Goal: Task Accomplishment & Management: Complete application form

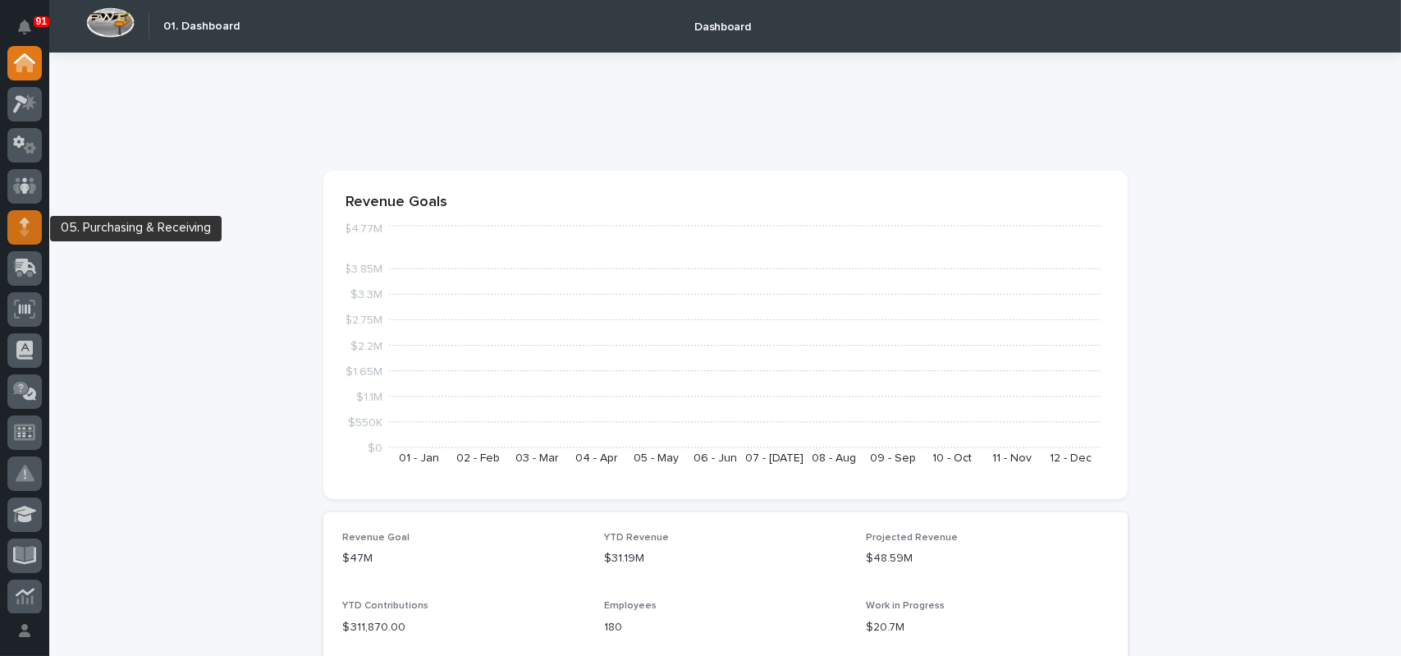
click at [30, 229] on div at bounding box center [24, 227] width 34 height 34
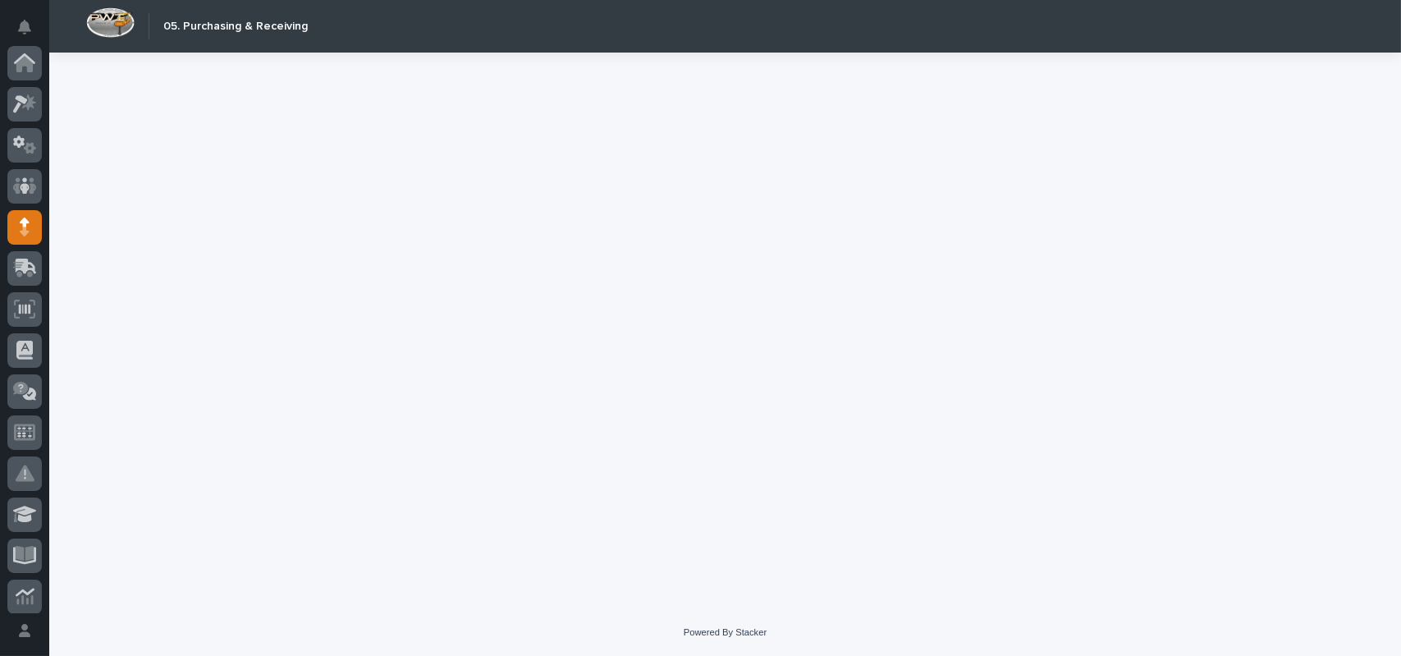
scroll to position [164, 0]
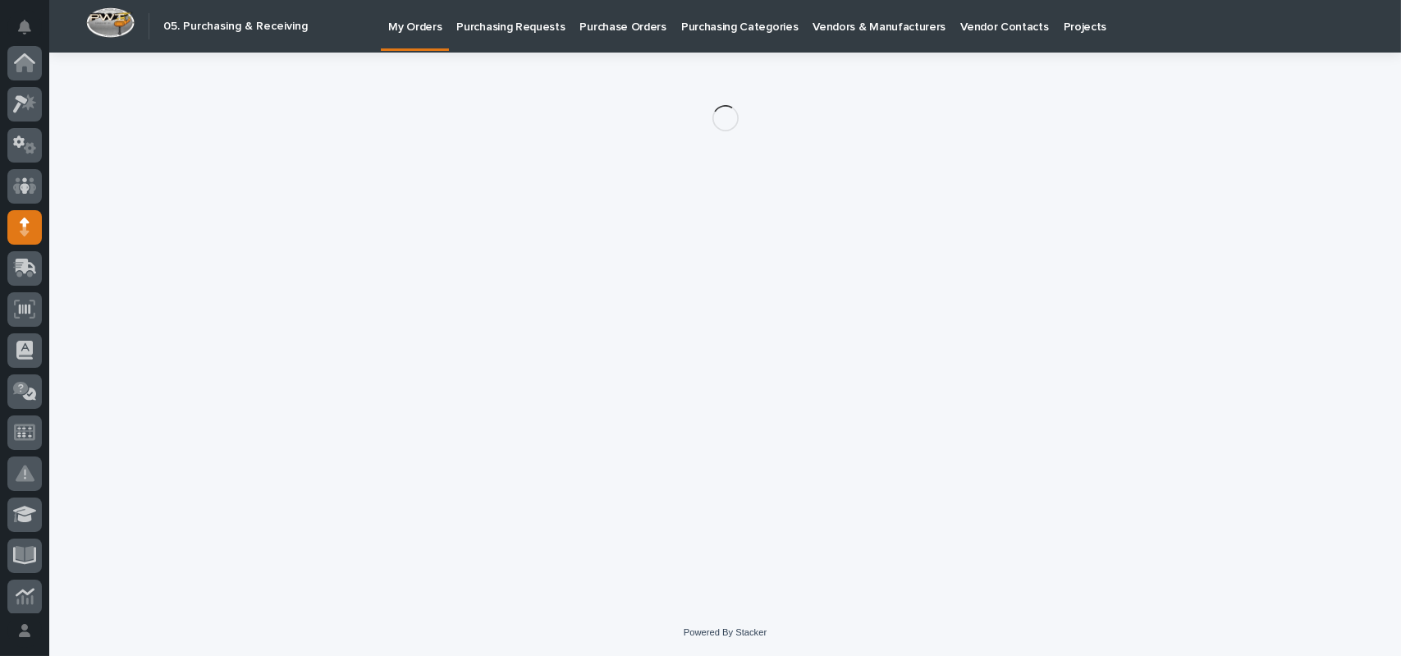
scroll to position [164, 0]
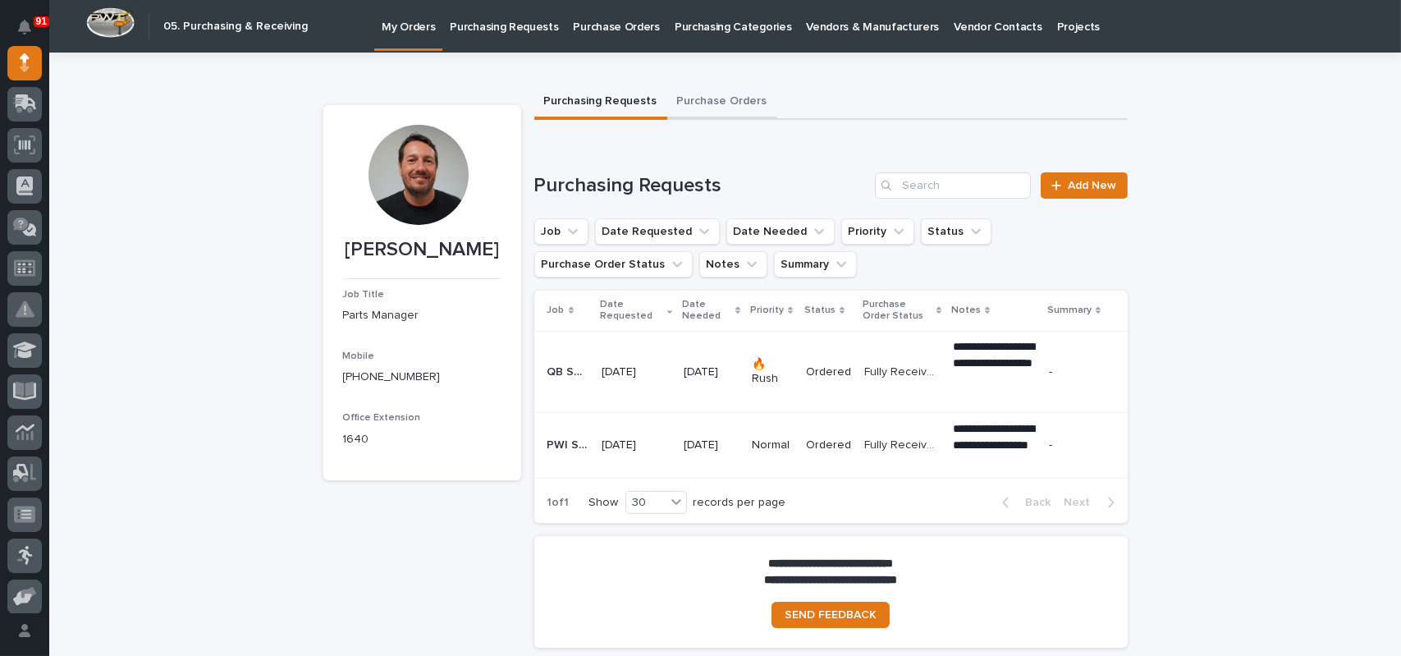
click at [727, 106] on button "Purchase Orders" at bounding box center [722, 102] width 110 height 34
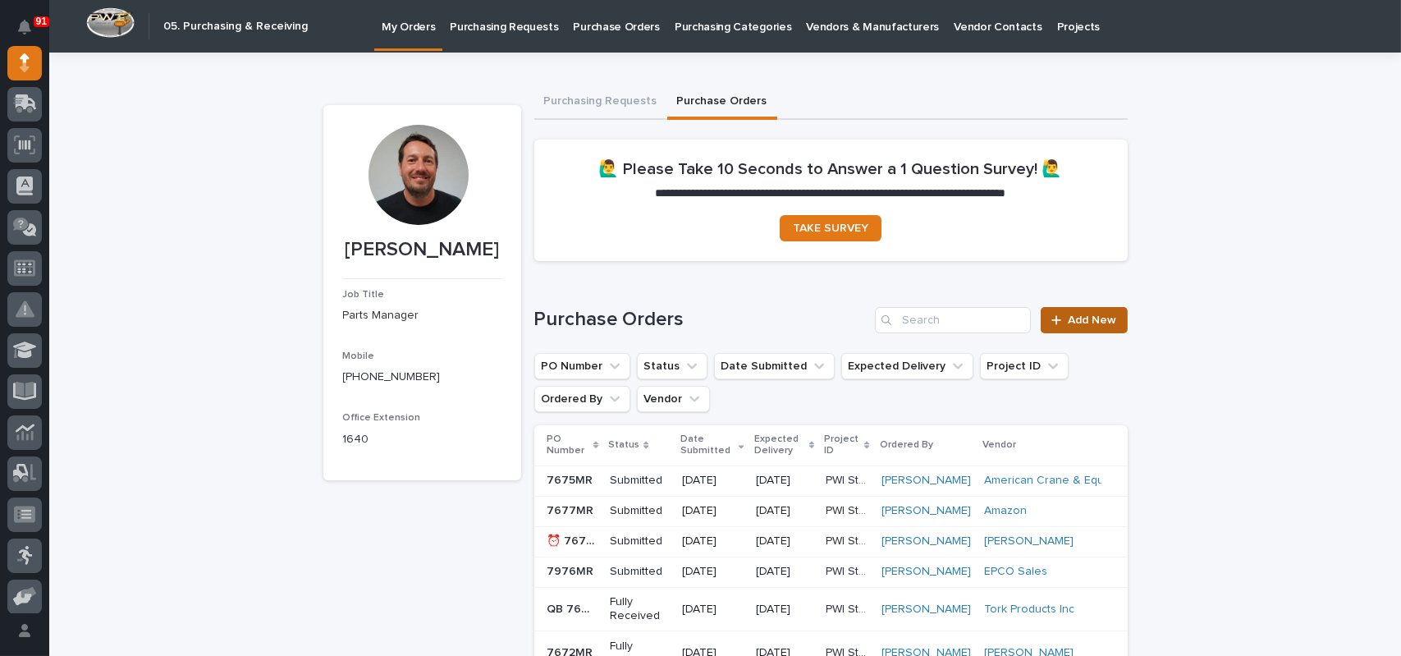
click at [1082, 322] on span "Add New" at bounding box center [1092, 319] width 48 height 11
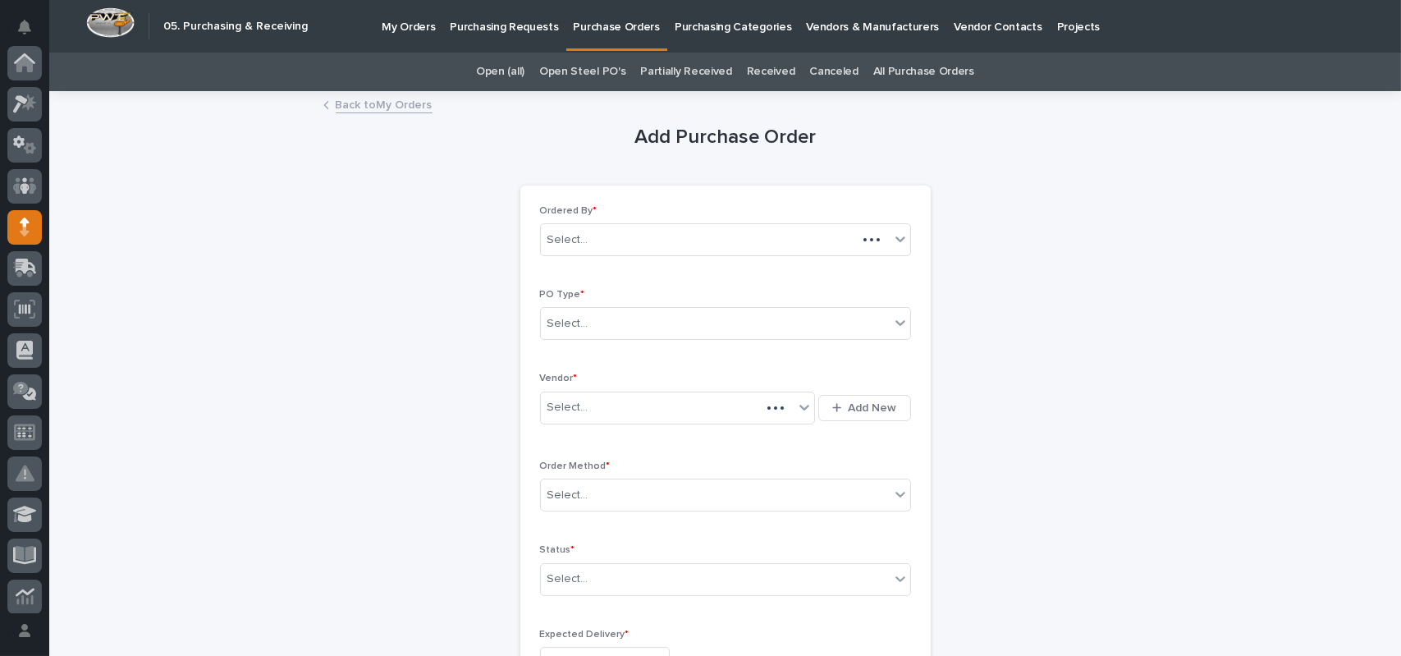
scroll to position [164, 0]
click at [624, 327] on div "Select..." at bounding box center [715, 323] width 349 height 27
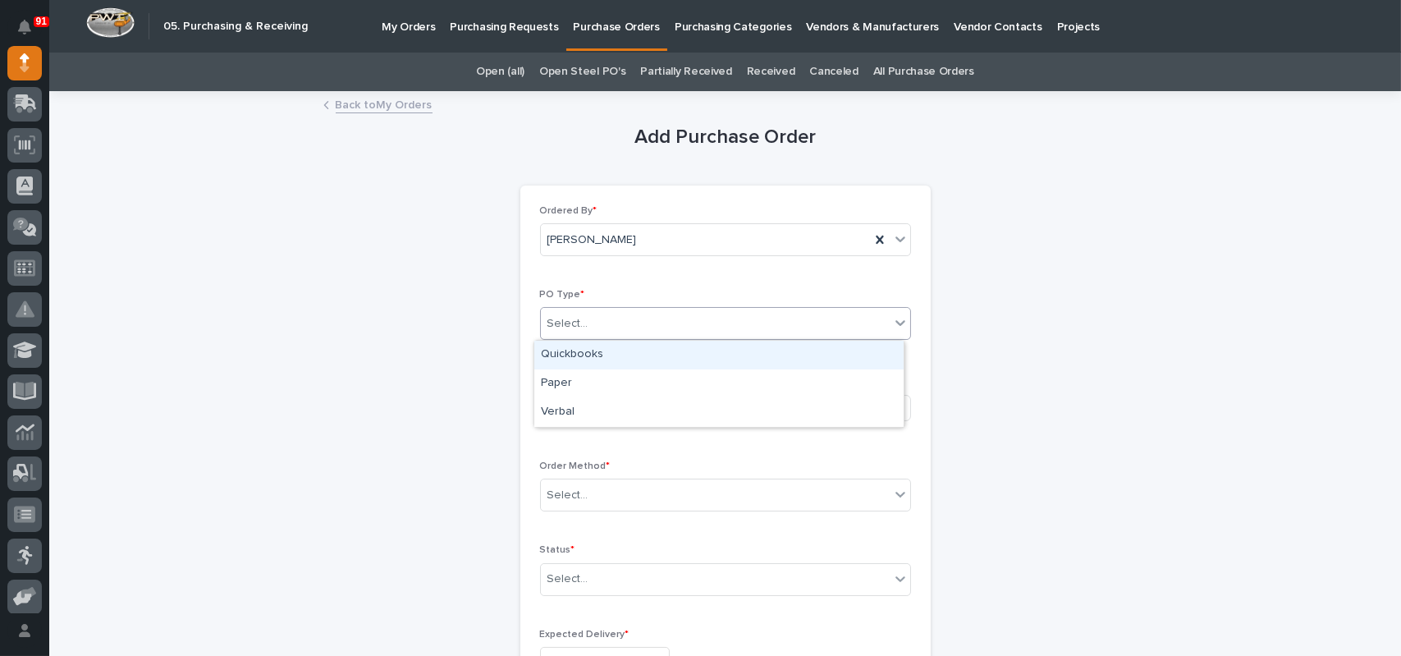
click at [590, 321] on div "Select..." at bounding box center [715, 323] width 349 height 27
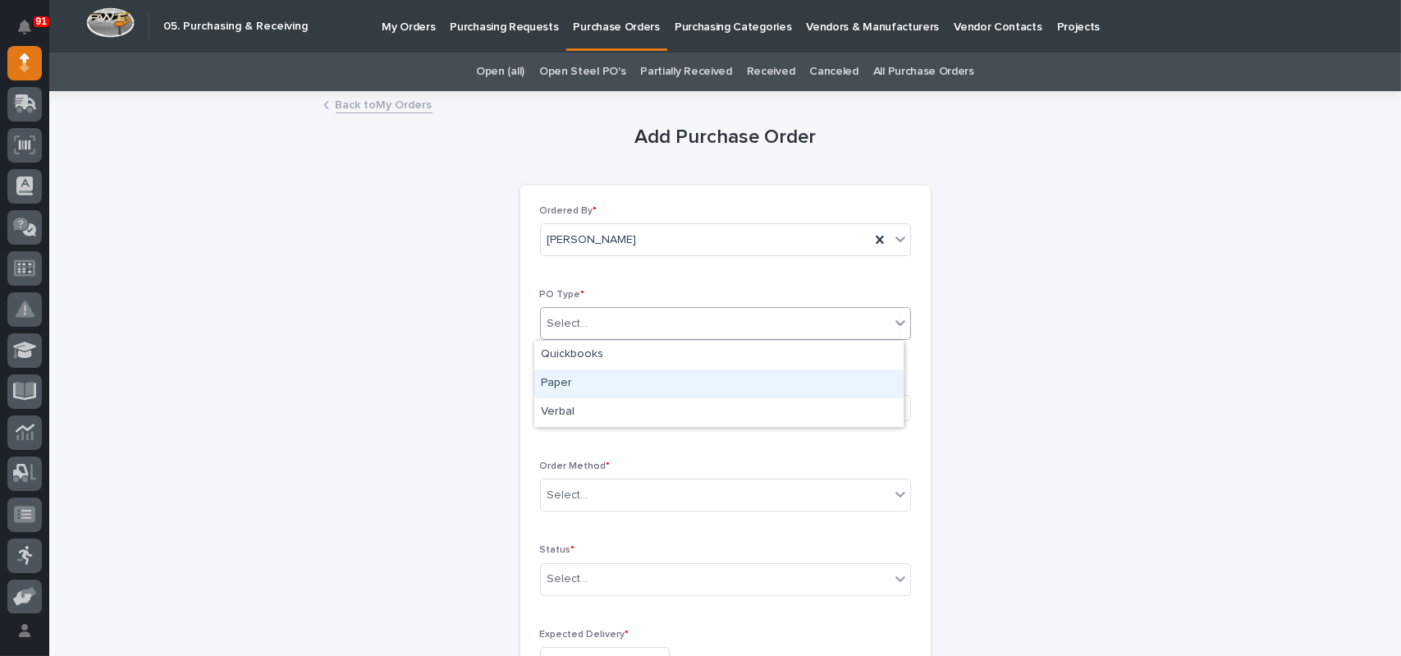
click at [581, 386] on div "Paper" at bounding box center [718, 383] width 369 height 29
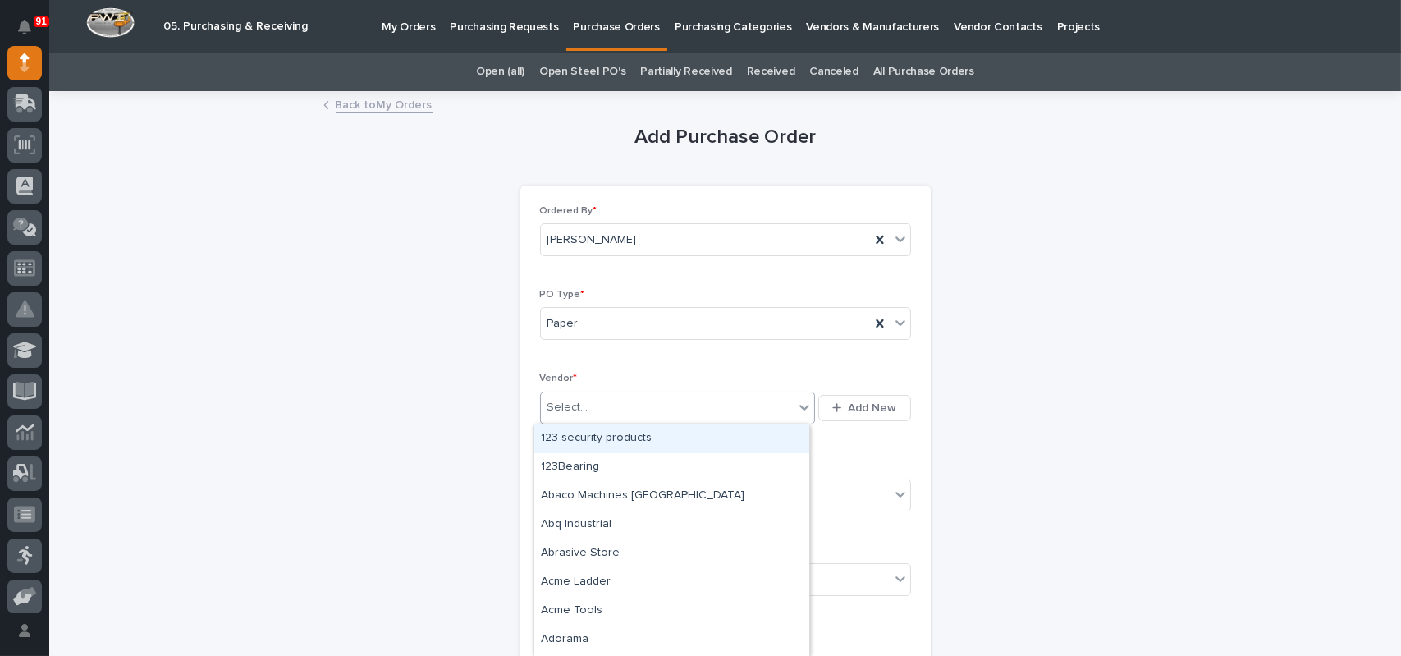
click at [581, 409] on div "Select..." at bounding box center [668, 407] width 254 height 27
type input "*****"
click at [576, 436] on div "[PERSON_NAME]" at bounding box center [671, 438] width 275 height 29
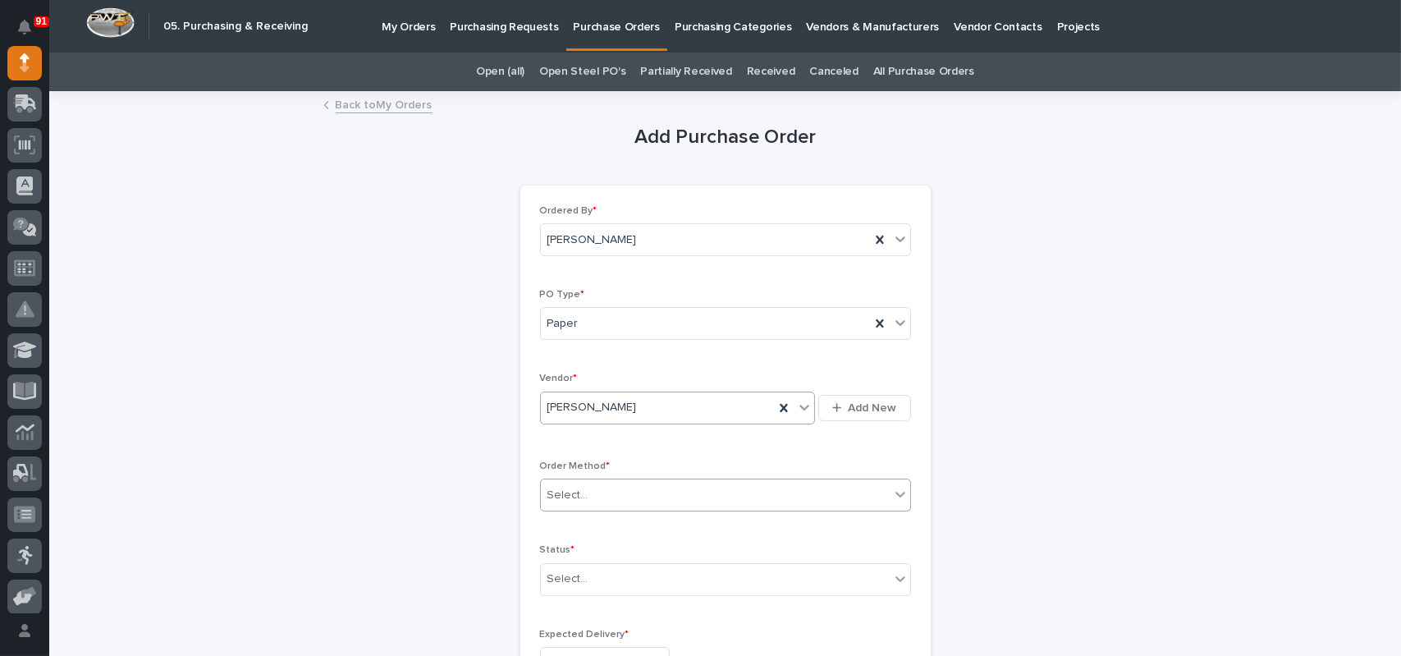
click at [615, 495] on div "Select..." at bounding box center [715, 495] width 349 height 27
click at [587, 533] on div "Online Order" at bounding box center [718, 525] width 369 height 29
click at [584, 577] on div "Select..." at bounding box center [715, 578] width 349 height 27
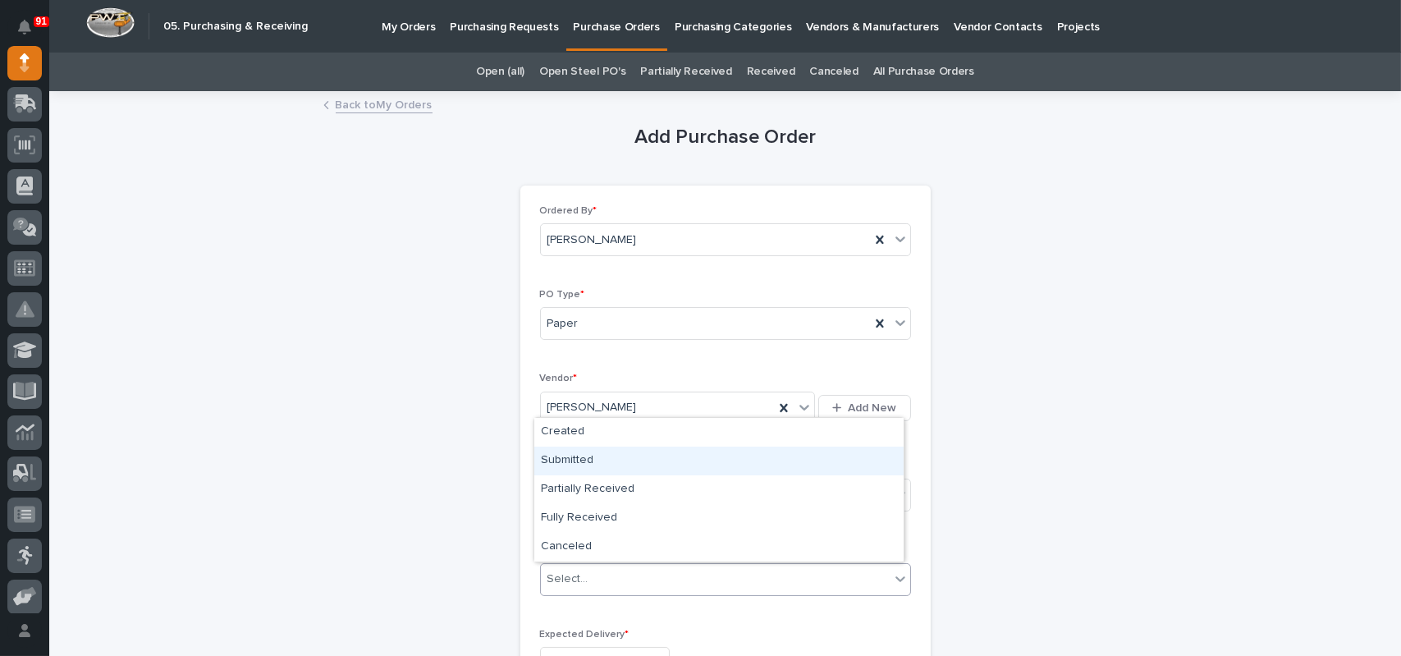
click at [580, 460] on div "Submitted" at bounding box center [718, 460] width 369 height 29
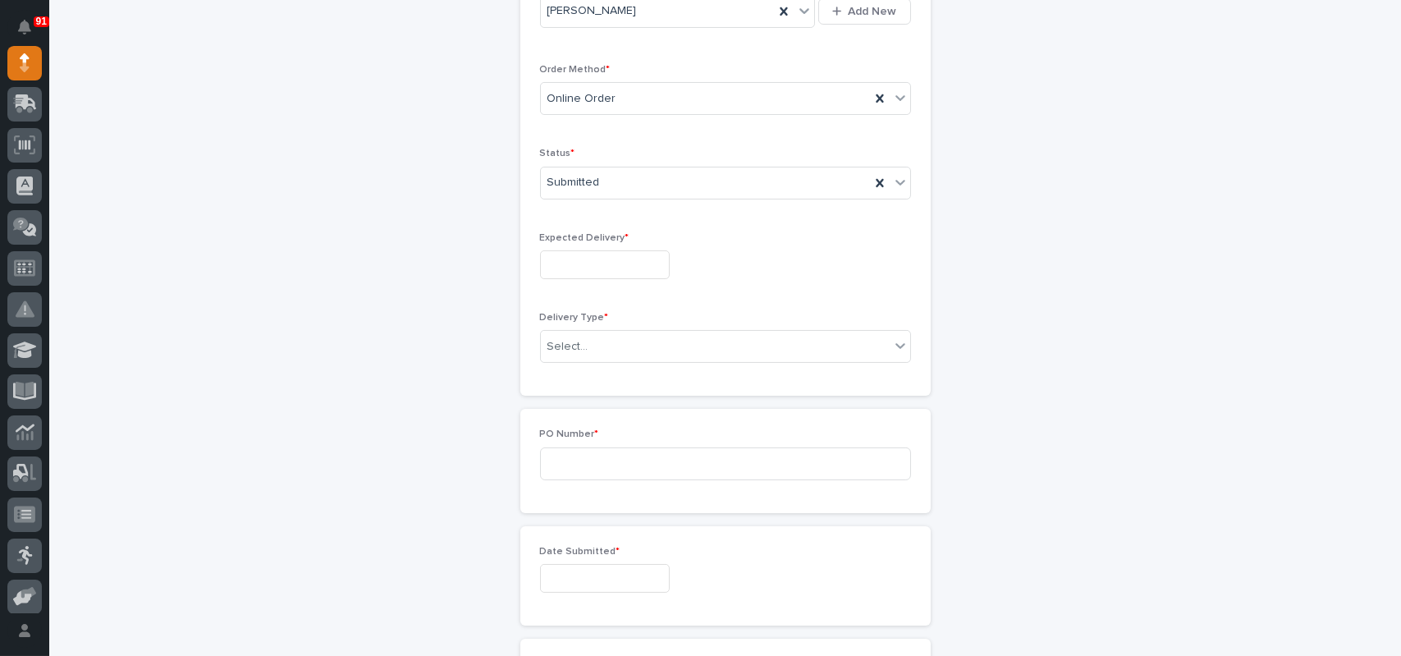
scroll to position [410, 0]
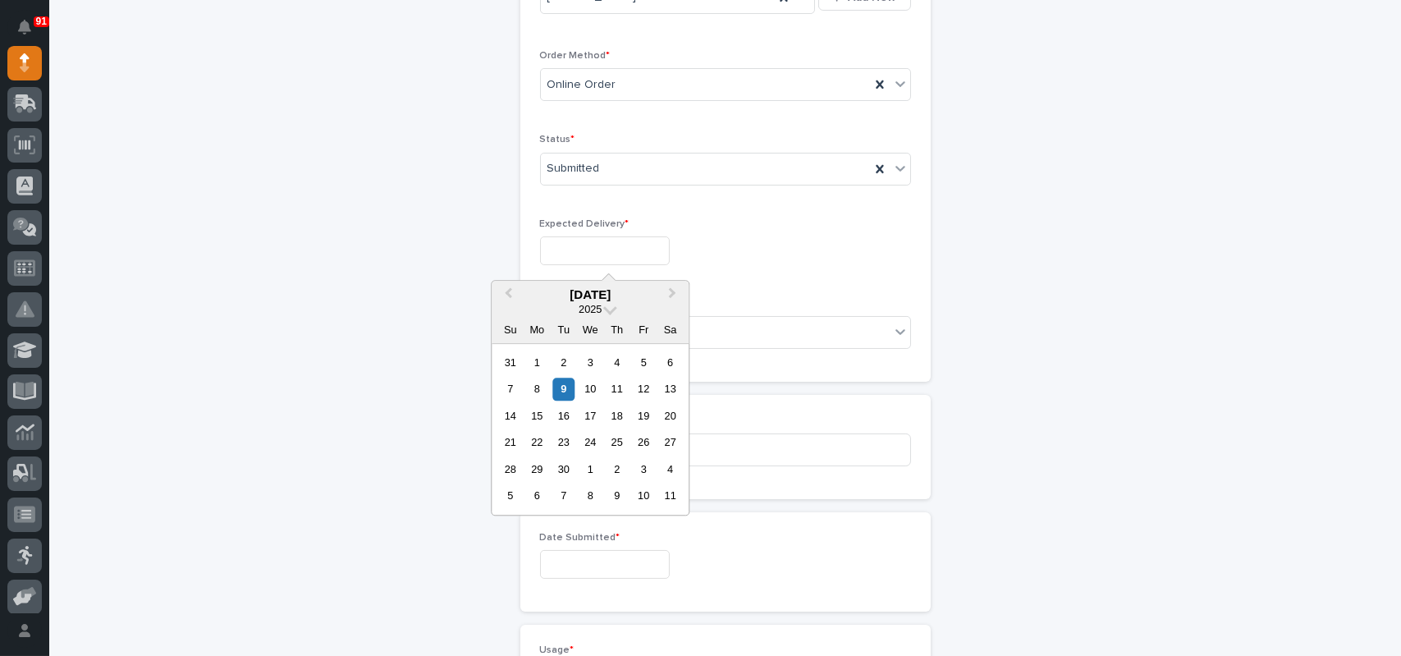
click at [579, 240] on input "text" at bounding box center [605, 250] width 130 height 29
click at [639, 416] on div "19" at bounding box center [644, 416] width 22 height 22
type input "**********"
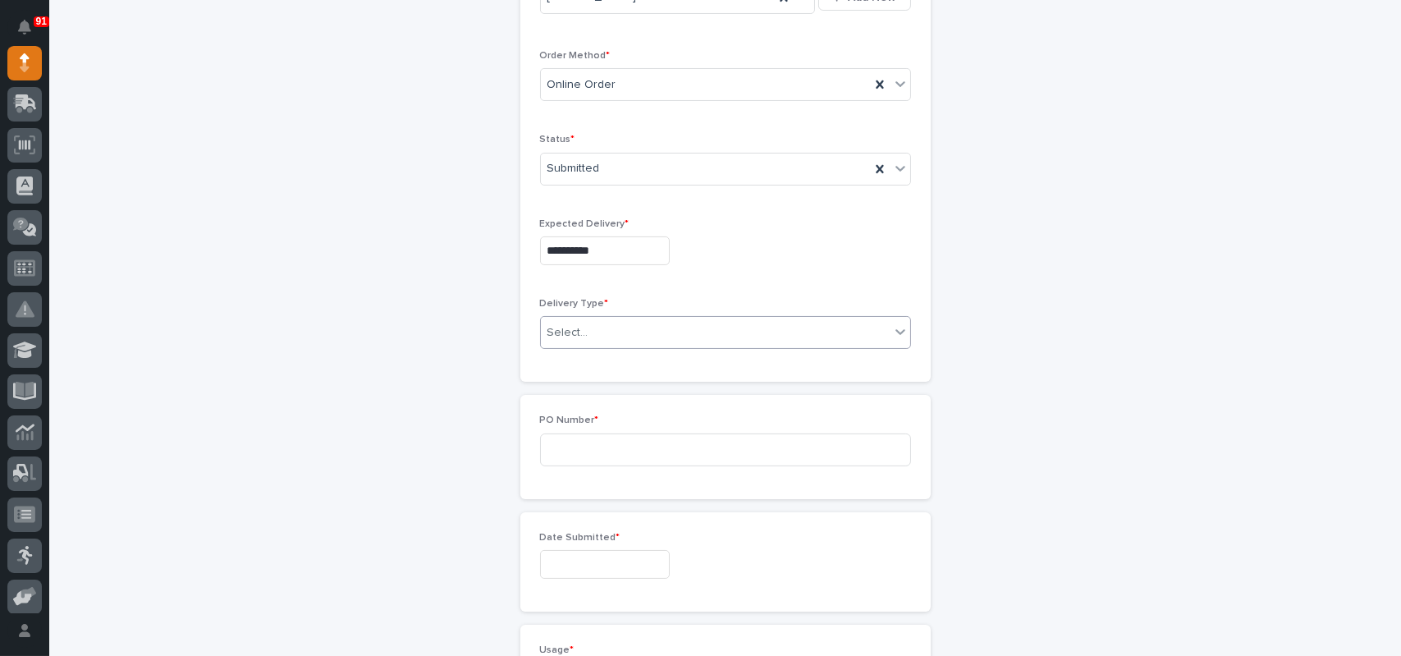
click at [569, 320] on div "Select..." at bounding box center [715, 332] width 349 height 27
click at [579, 357] on div "Deliver to PWI" at bounding box center [718, 363] width 369 height 29
click at [575, 441] on input at bounding box center [725, 449] width 371 height 33
type input "7678MR"
click at [540, 562] on input "text" at bounding box center [605, 564] width 130 height 29
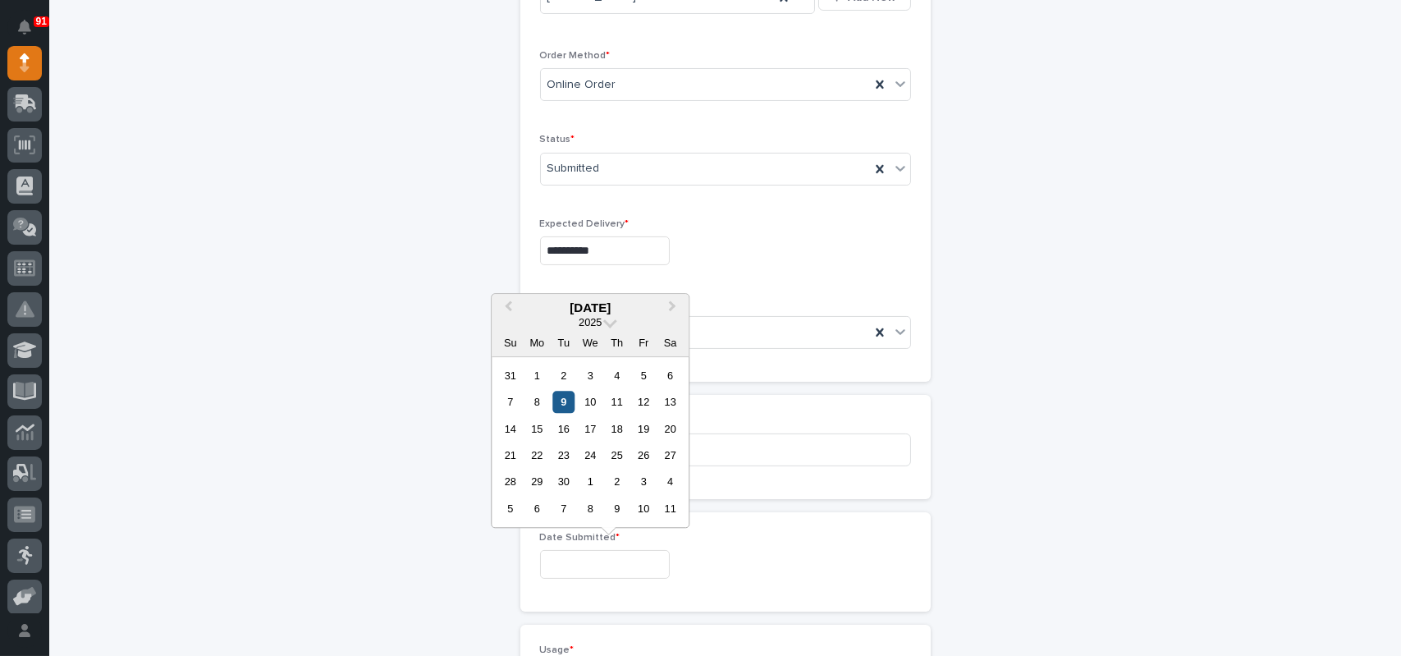
click at [557, 406] on div "9" at bounding box center [563, 402] width 22 height 22
type input "**********"
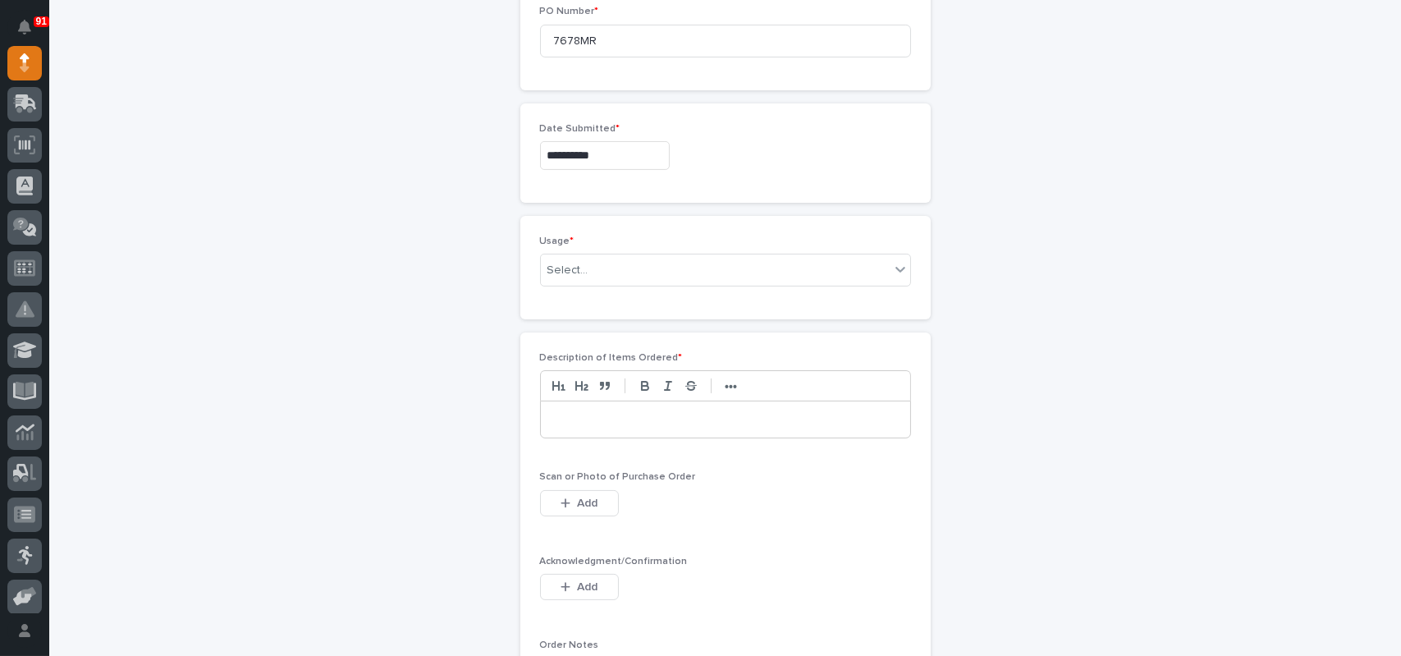
scroll to position [821, 0]
click at [597, 270] on div "Select..." at bounding box center [715, 268] width 349 height 27
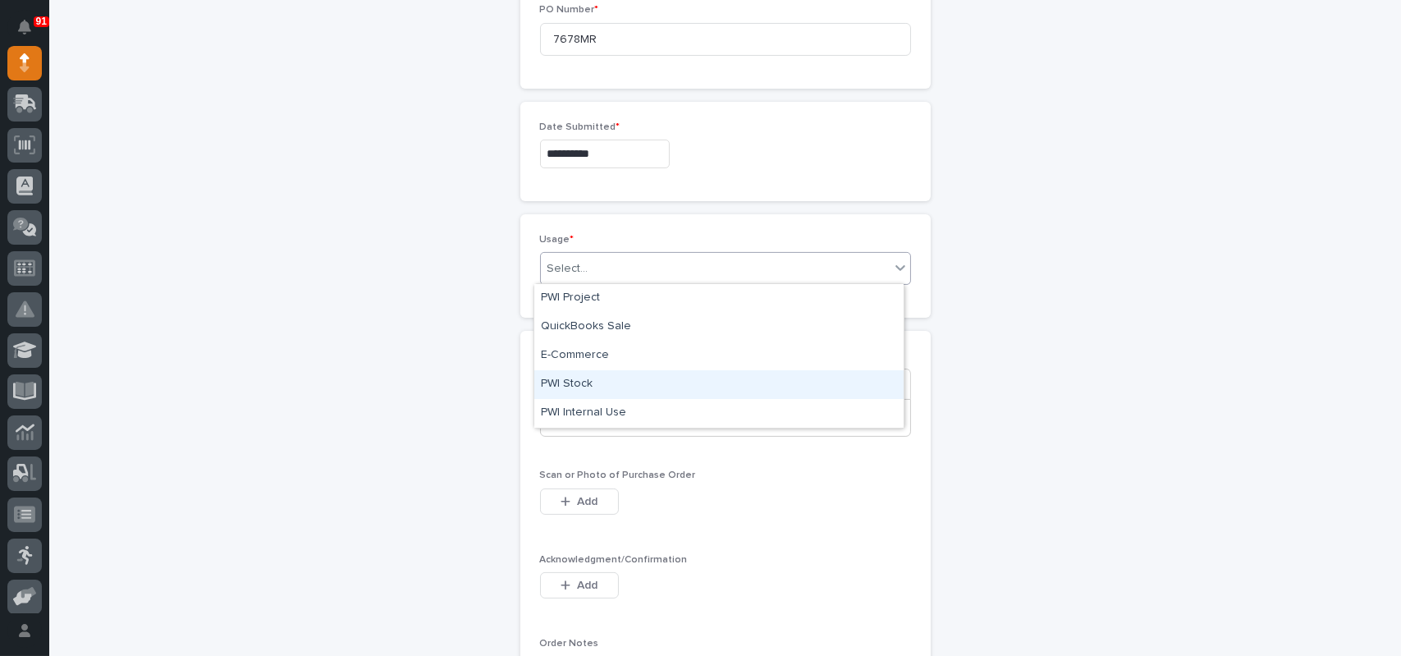
click at [591, 373] on div "PWI Stock" at bounding box center [718, 384] width 369 height 29
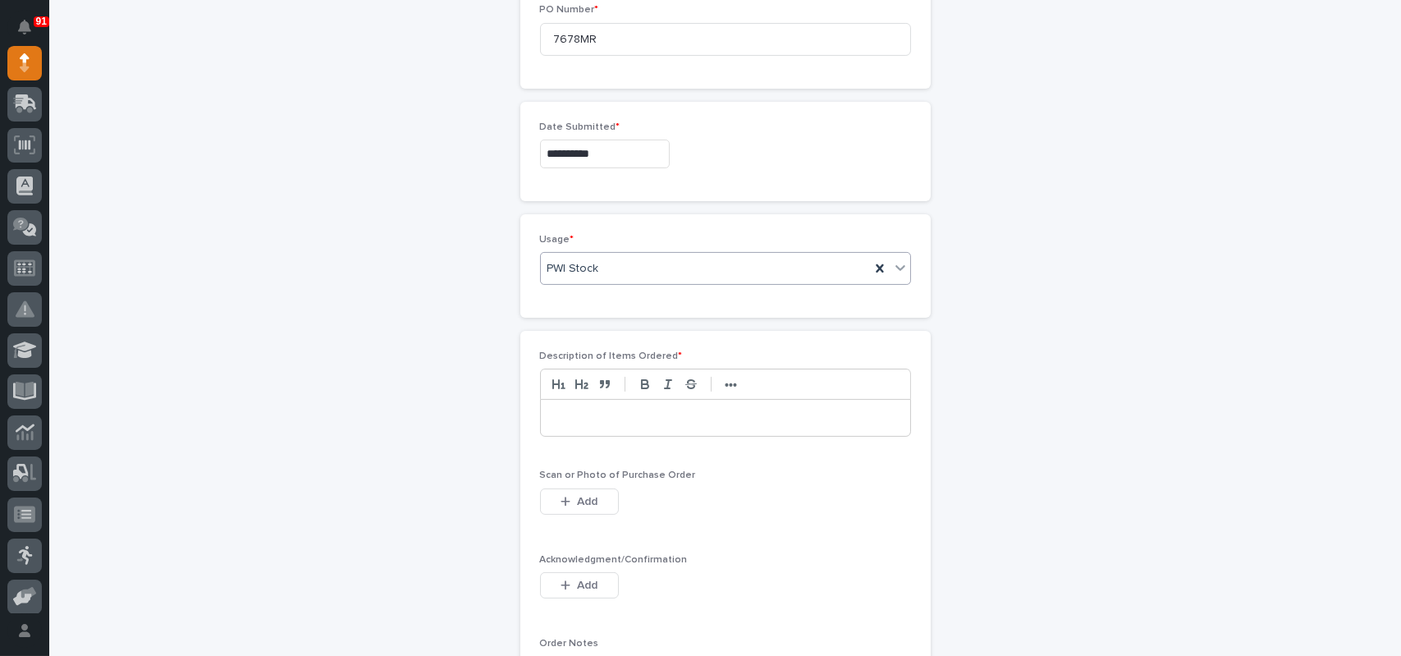
click at [598, 424] on div at bounding box center [725, 418] width 369 height 36
click at [592, 489] on button "Add" at bounding box center [579, 501] width 79 height 26
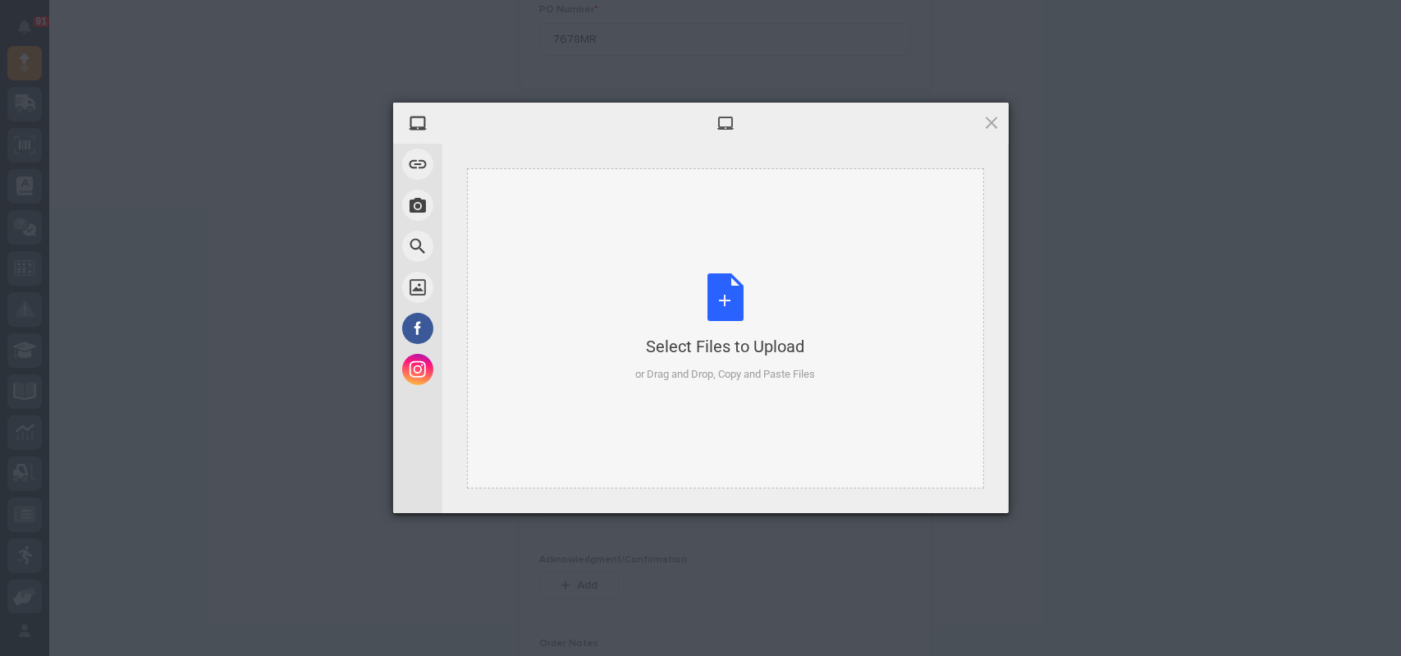
click at [726, 291] on div "Select Files to Upload or Drag and Drop, Copy and Paste Files" at bounding box center [725, 327] width 180 height 109
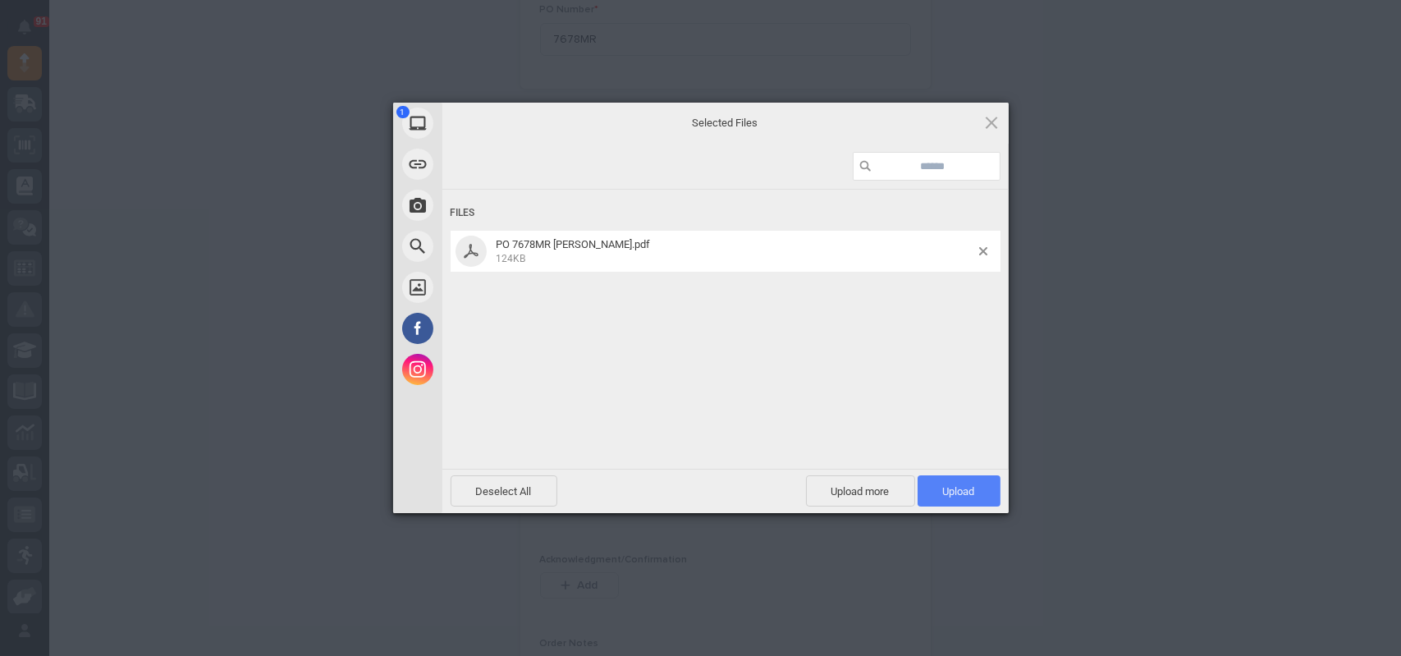
click at [981, 491] on span "Upload 1" at bounding box center [958, 490] width 83 height 31
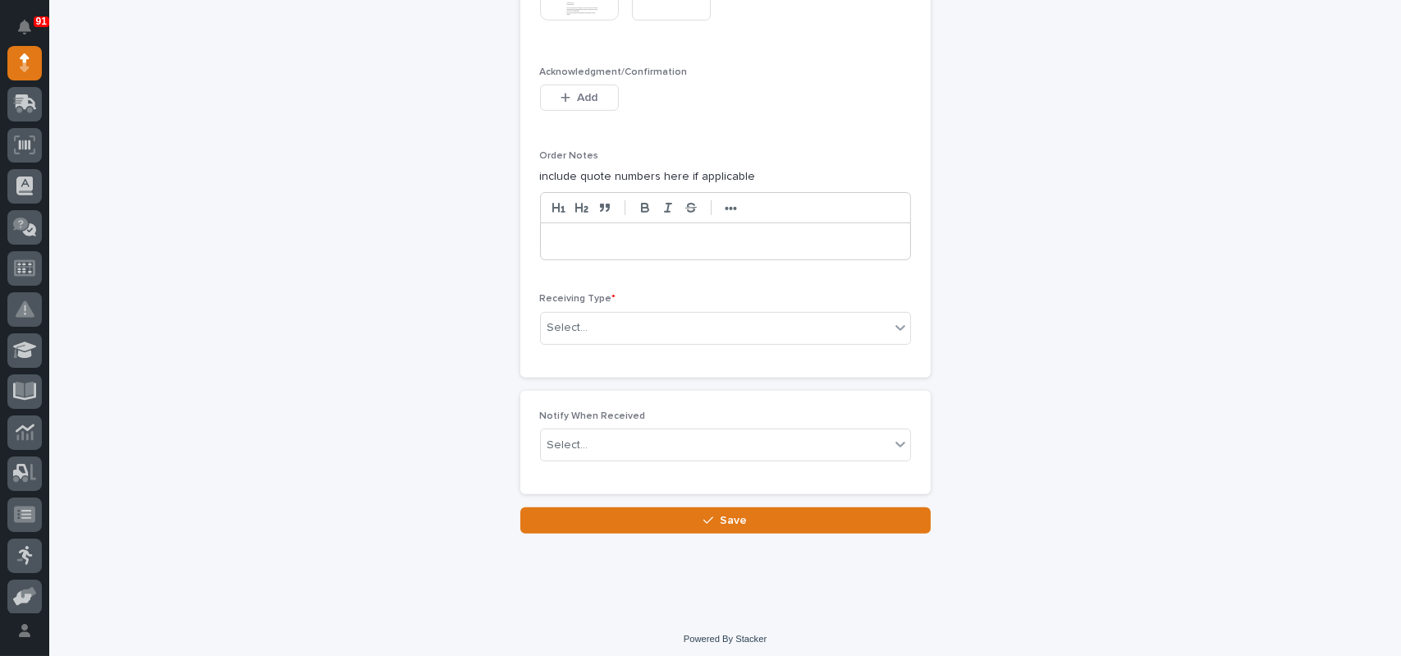
scroll to position [1370, 0]
click at [610, 326] on div "Select..." at bounding box center [715, 324] width 349 height 27
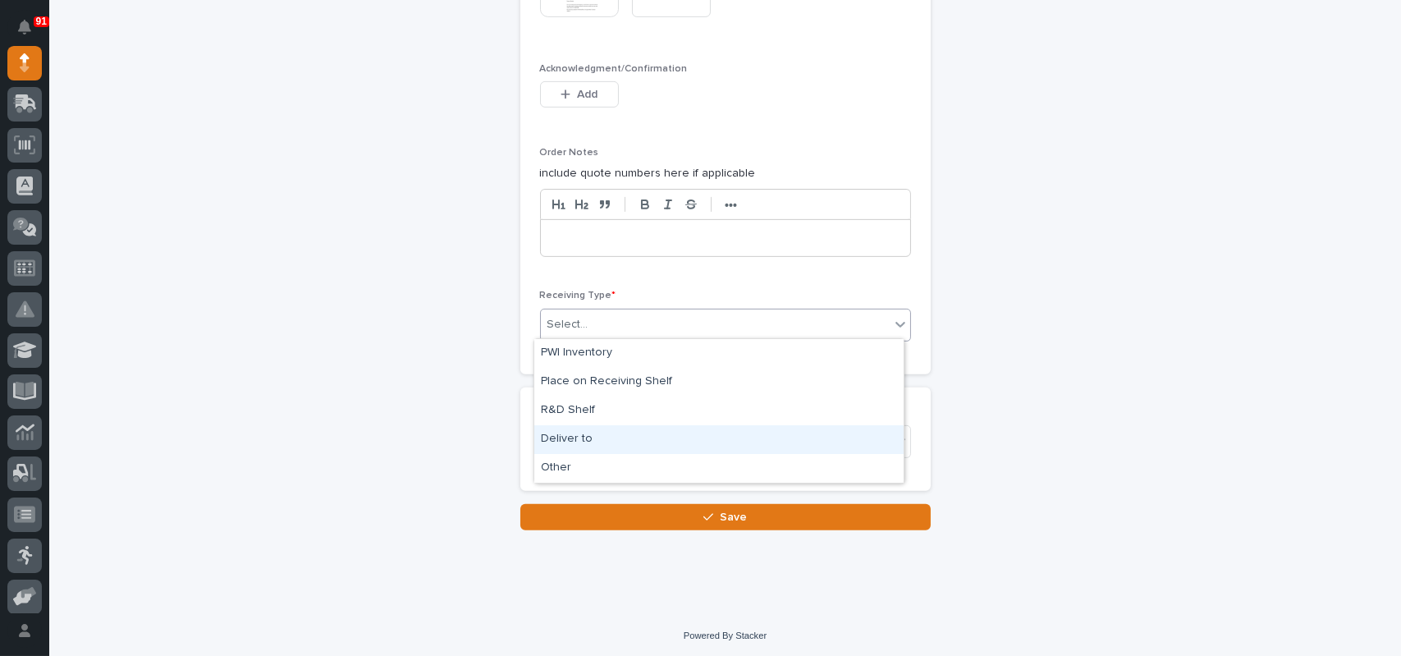
click at [574, 430] on div "Deliver to" at bounding box center [718, 439] width 369 height 29
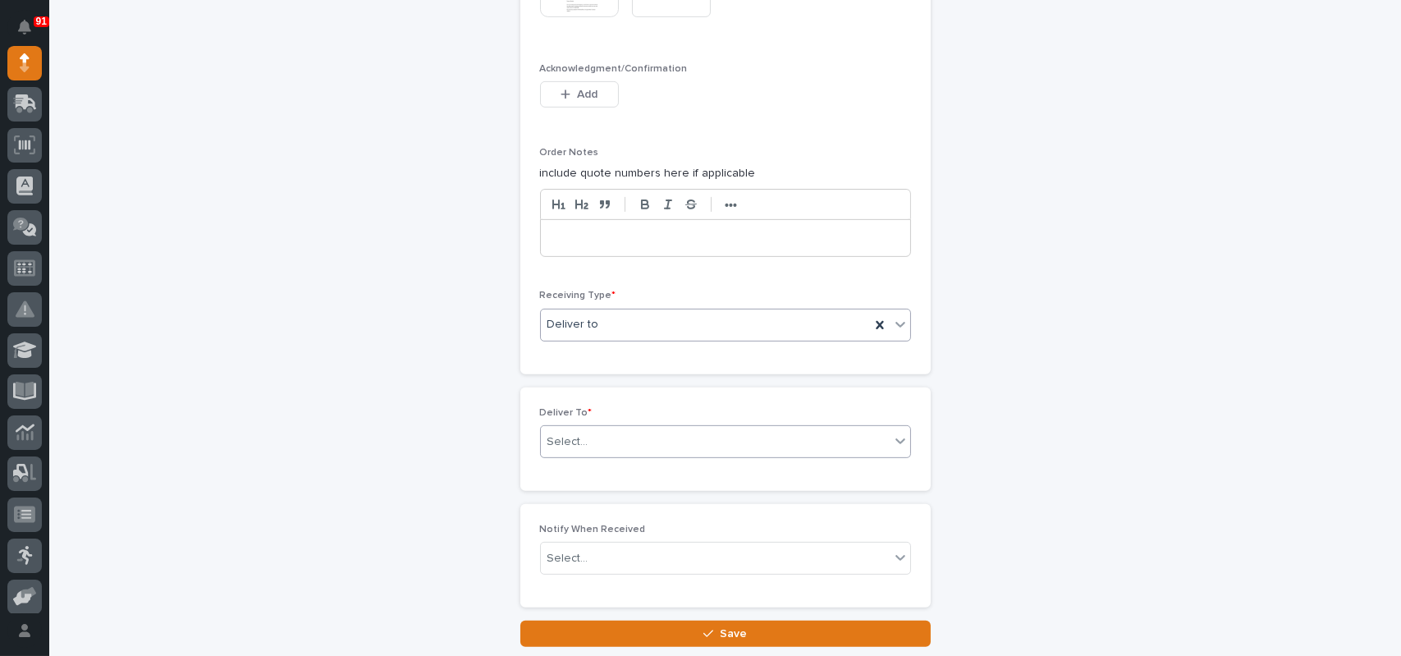
click at [610, 435] on div "Select..." at bounding box center [715, 441] width 349 height 27
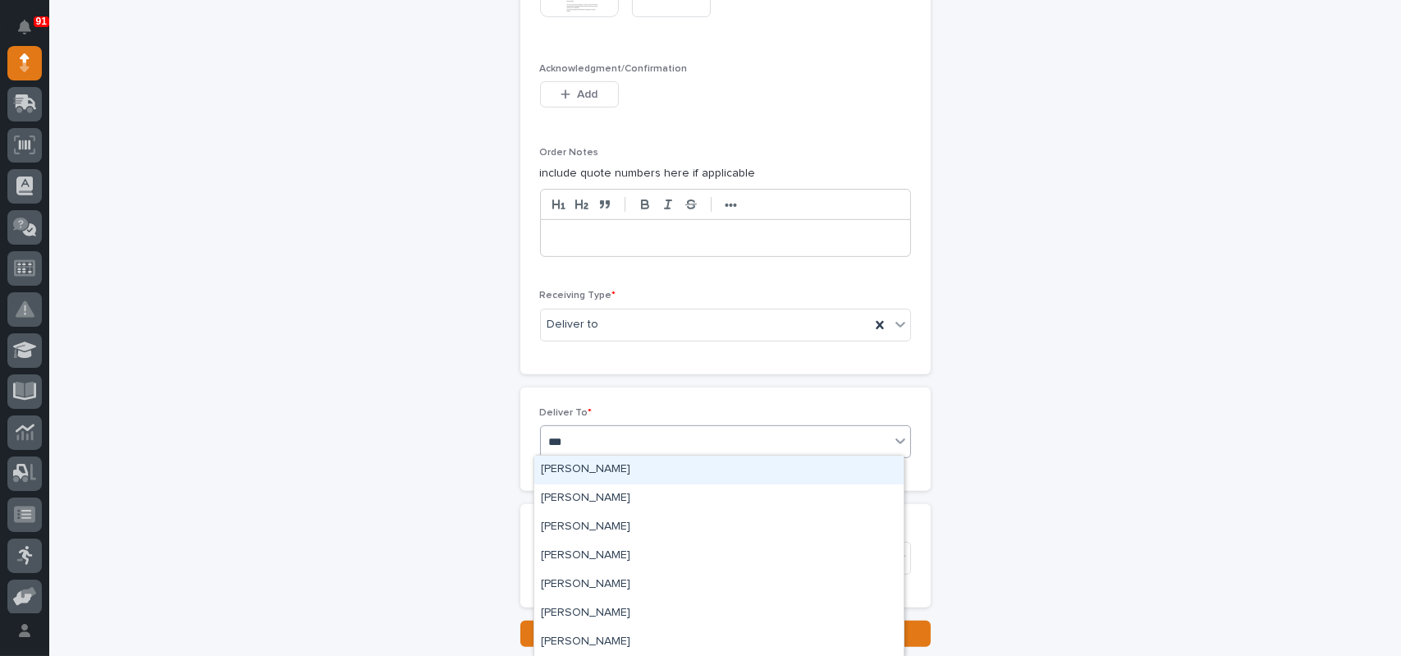
type input "****"
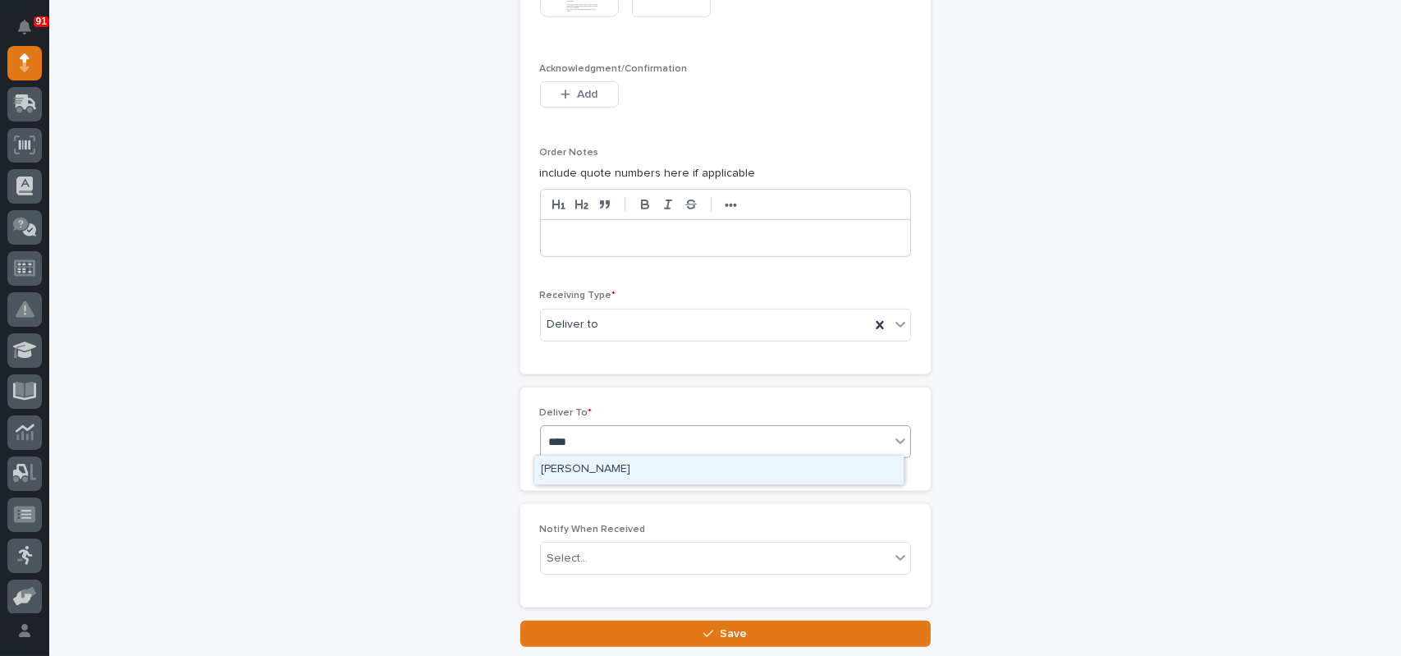
click at [597, 465] on div "[PERSON_NAME]" at bounding box center [718, 469] width 369 height 29
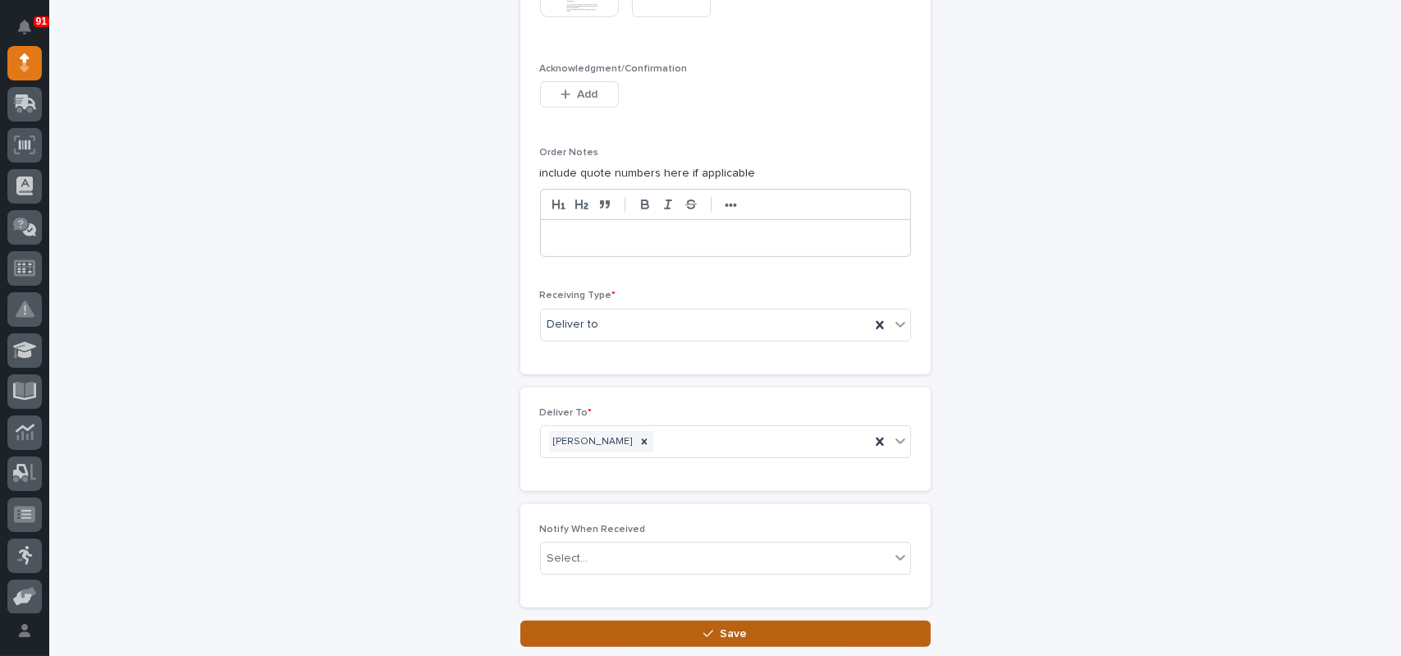
click at [725, 630] on span "Save" at bounding box center [733, 633] width 27 height 15
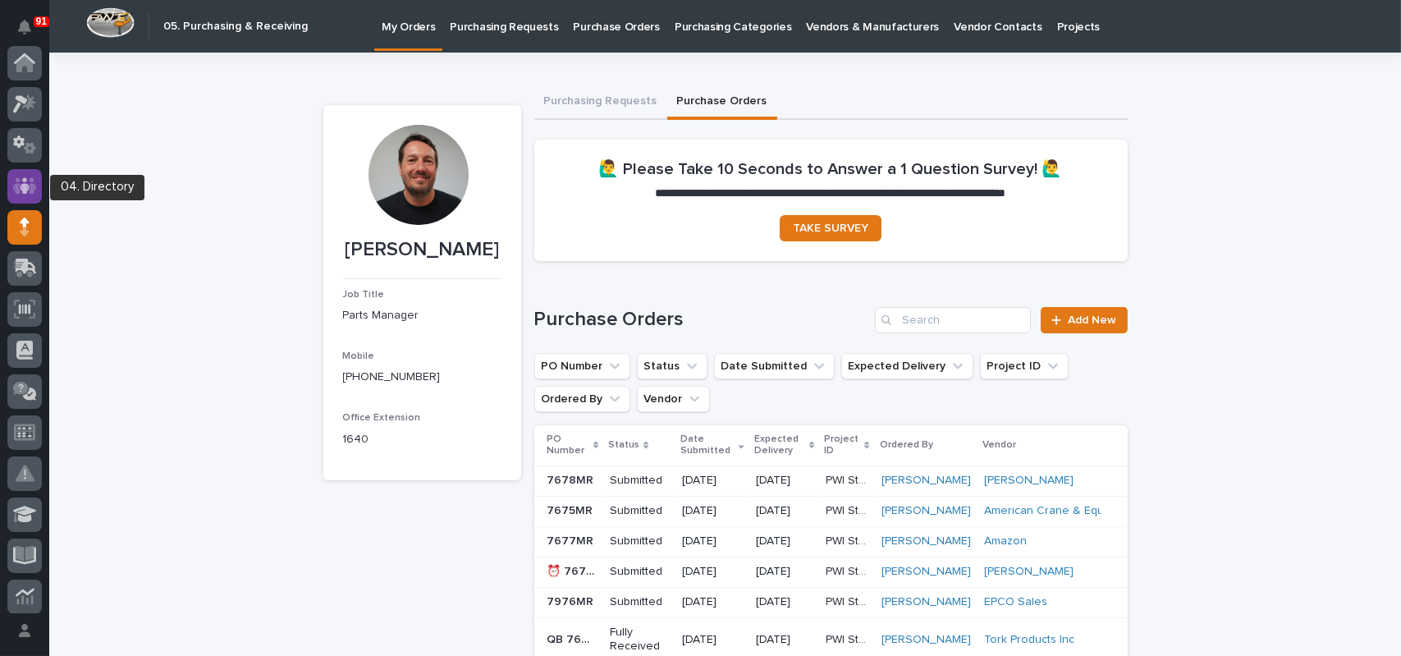
click at [23, 173] on div at bounding box center [24, 186] width 34 height 34
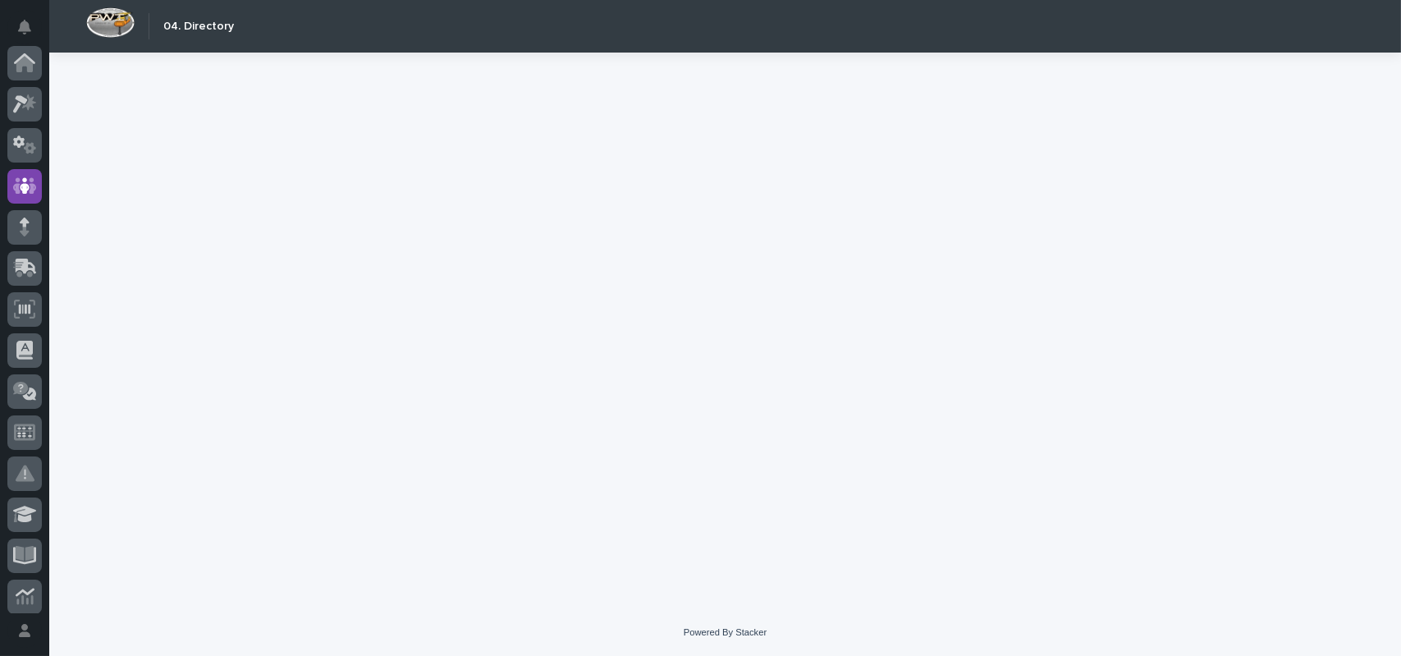
scroll to position [123, 0]
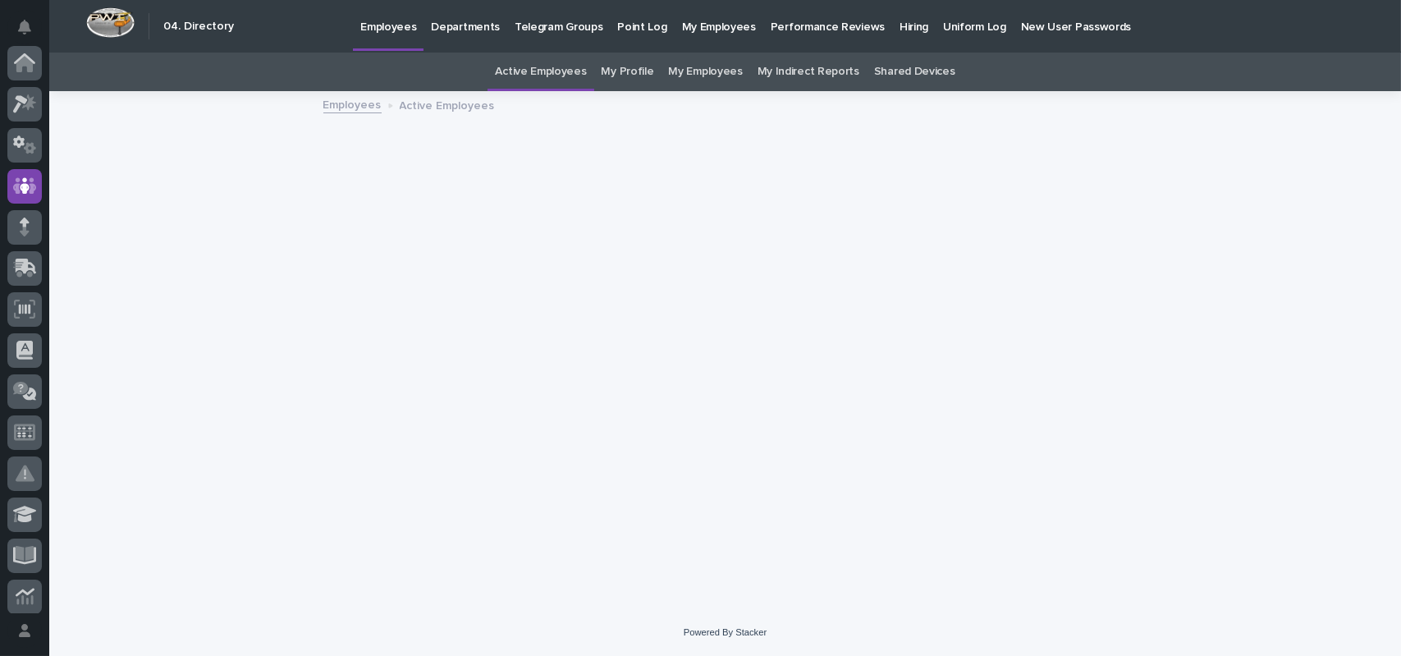
scroll to position [123, 0]
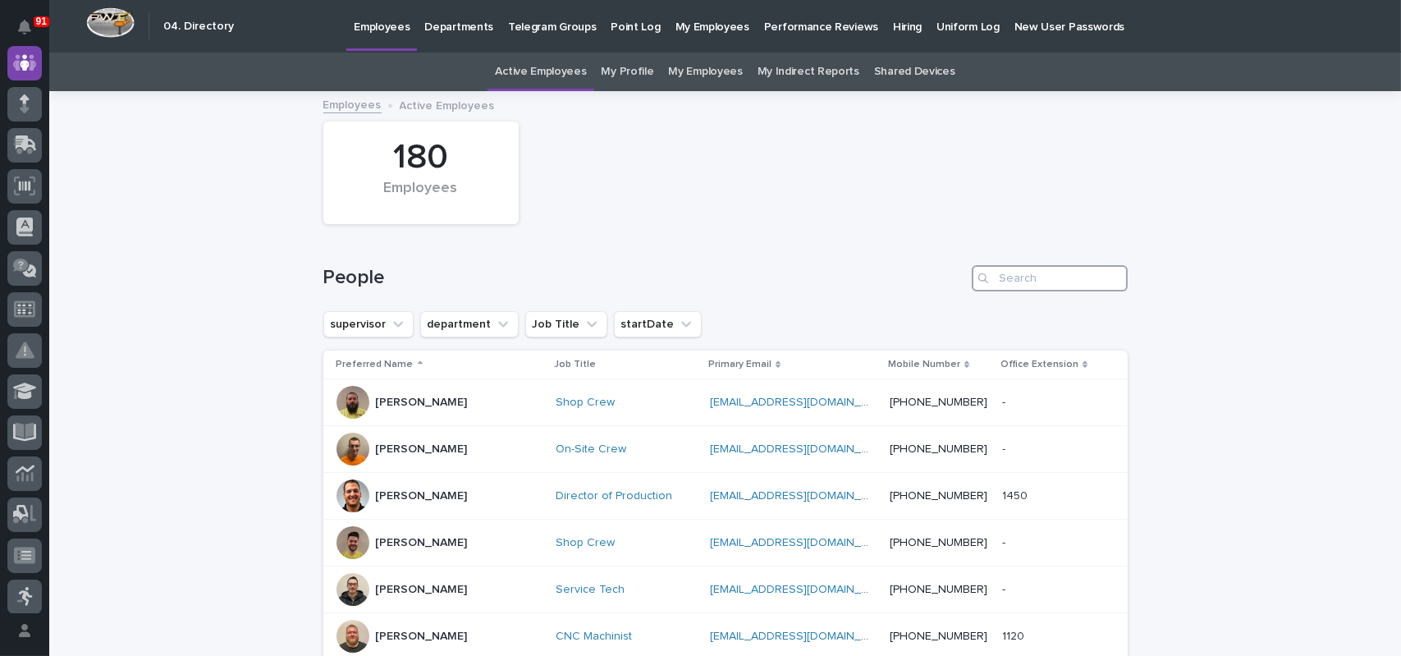
click at [1063, 277] on input "Search" at bounding box center [1050, 278] width 156 height 26
type input "[PERSON_NAME]"
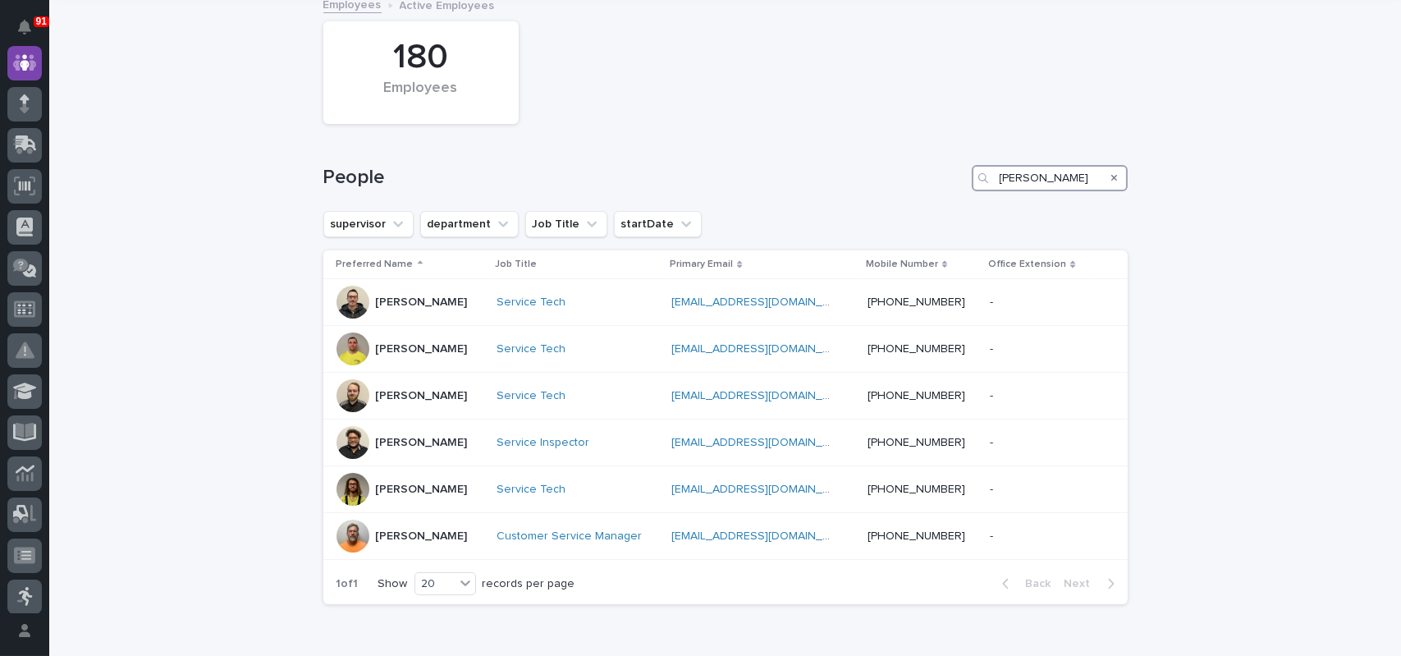
scroll to position [164, 0]
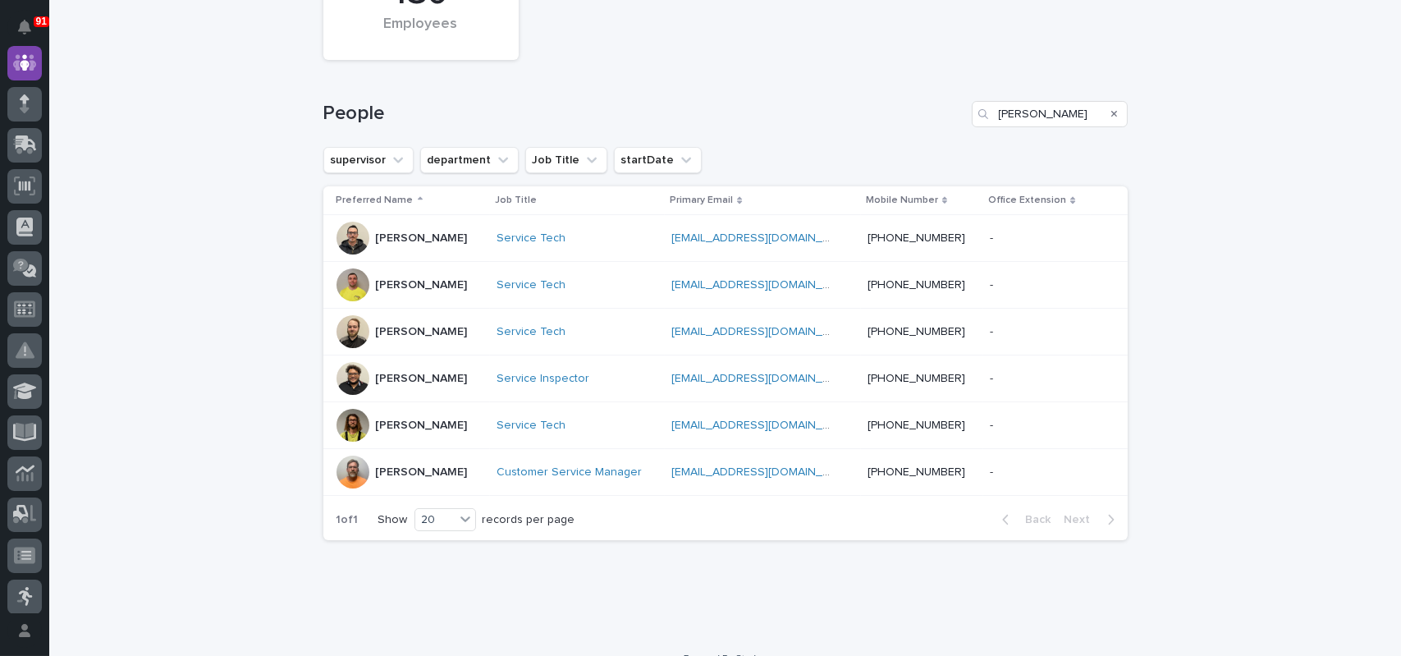
click at [1010, 423] on p at bounding box center [1031, 425] width 82 height 14
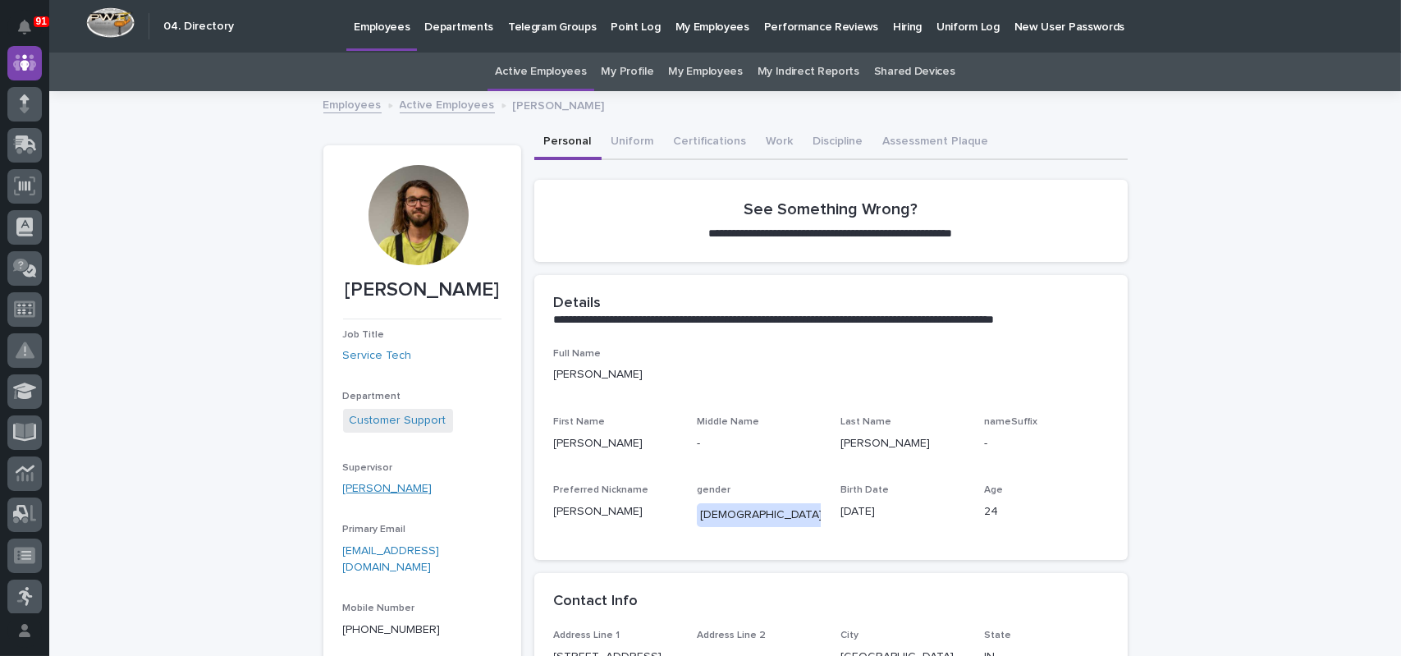
click at [360, 485] on link "[PERSON_NAME]" at bounding box center [387, 488] width 89 height 17
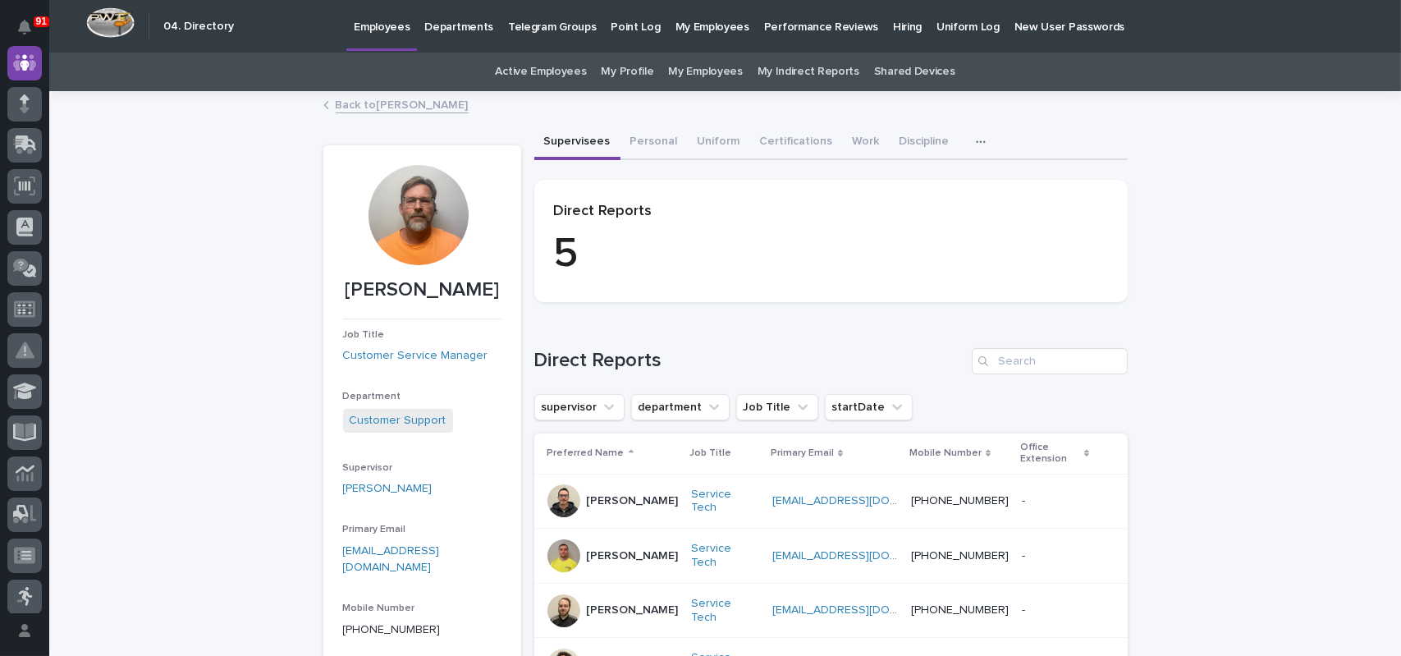
click at [189, 156] on div "Loading... Saving… Loading... Saving… [PERSON_NAME] [PERSON_NAME] Job Title Cus…" at bounding box center [724, 490] width 1351 height 794
